Goal: Find specific page/section: Find specific page/section

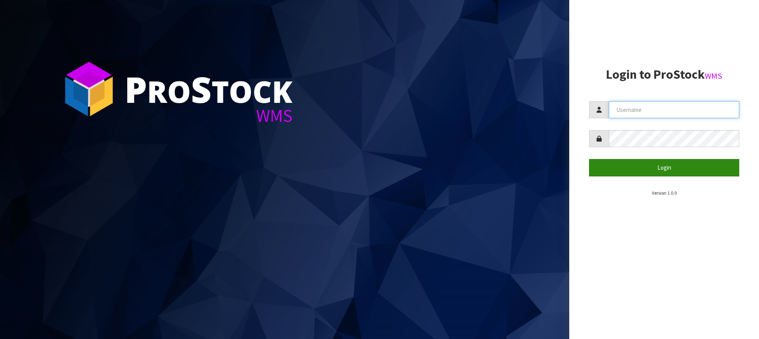
type input "[PERSON_NAME][EMAIL_ADDRESS][DOMAIN_NAME]"
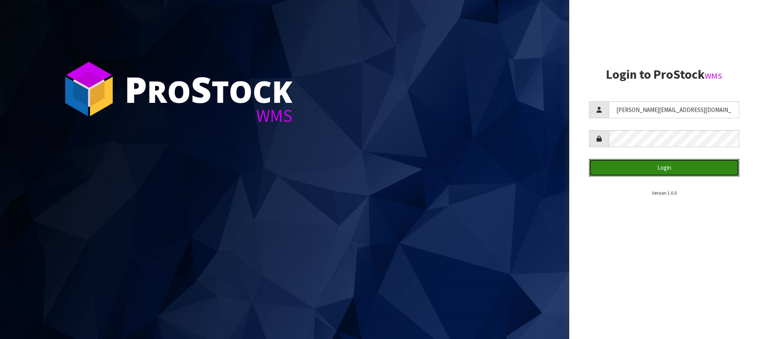
drag, startPoint x: 674, startPoint y: 168, endPoint x: 602, endPoint y: 155, distance: 73.0
click at [674, 168] on button "Login" at bounding box center [664, 167] width 150 height 17
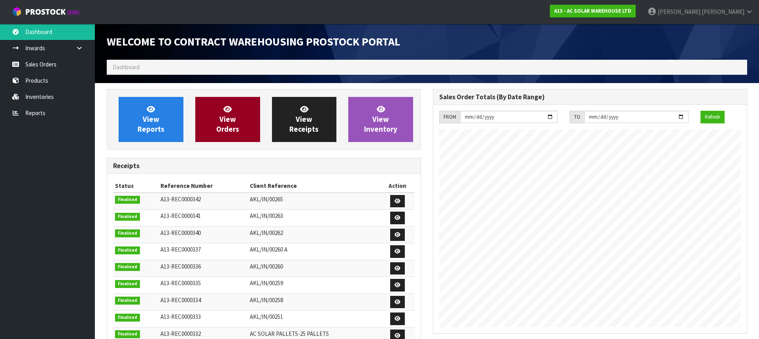
scroll to position [480, 326]
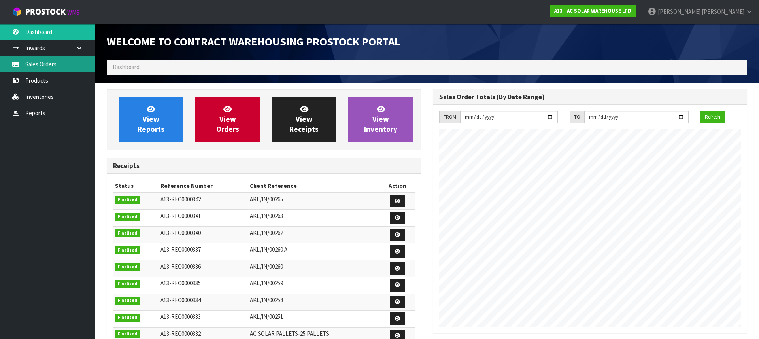
click at [35, 60] on link "Sales Orders" at bounding box center [47, 64] width 95 height 16
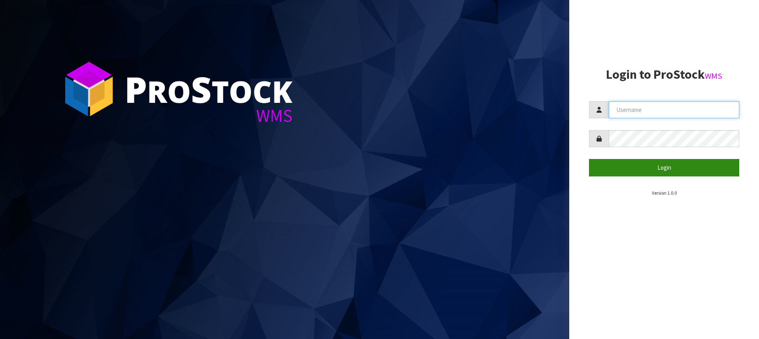
type input "[PERSON_NAME][EMAIL_ADDRESS][DOMAIN_NAME]"
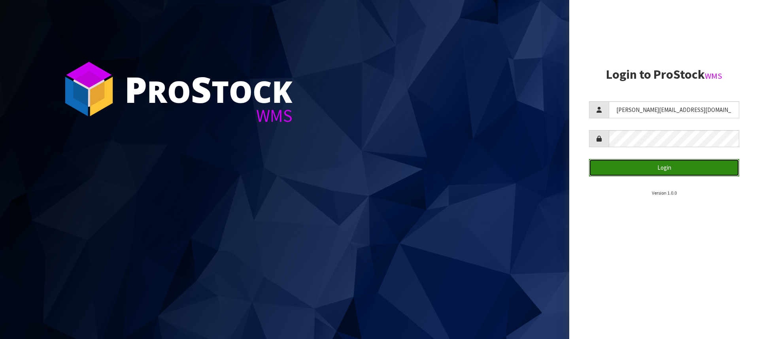
click at [678, 166] on button "Login" at bounding box center [664, 167] width 150 height 17
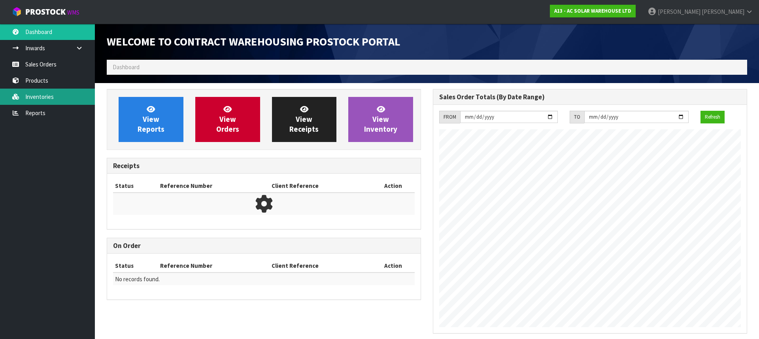
scroll to position [472, 326]
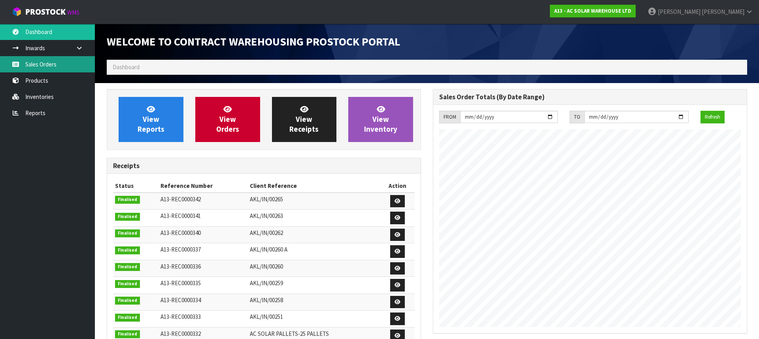
click at [54, 62] on link "Sales Orders" at bounding box center [47, 64] width 95 height 16
